Goal: Contribute content: Add original content to the website for others to see

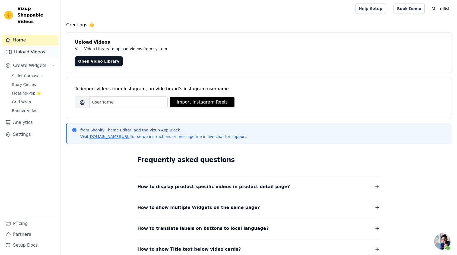
click at [40, 47] on link "Upload Videos" at bounding box center [30, 52] width 56 height 11
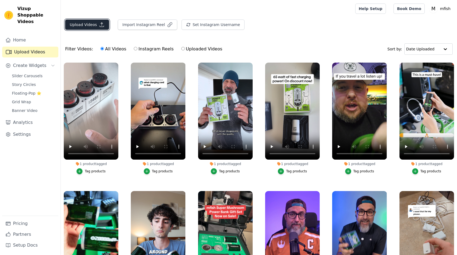
click at [88, 24] on button "Upload Videos" at bounding box center [87, 25] width 44 height 10
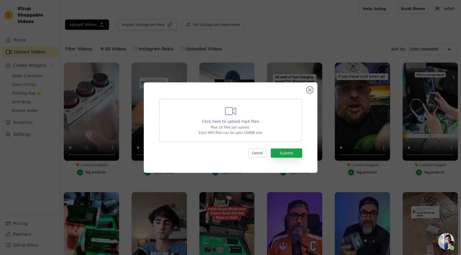
click at [218, 121] on span "Click here to upload mp4 files" at bounding box center [230, 121] width 57 height 4
click at [259, 119] on input "Click here to upload mp4 files Max 10 files per upload. Each MP4 files can be u…" at bounding box center [259, 119] width 0 height 0
type input "C:\fakepath\对比实测充电速度.mp4"
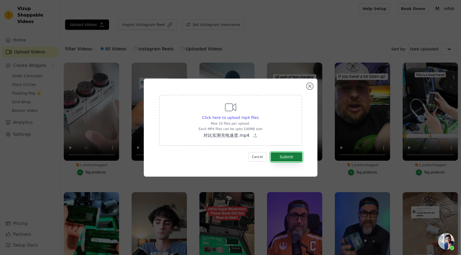
click at [288, 156] on button "Submit" at bounding box center [286, 156] width 31 height 9
